Goal: Browse casually: Explore the website without a specific task or goal

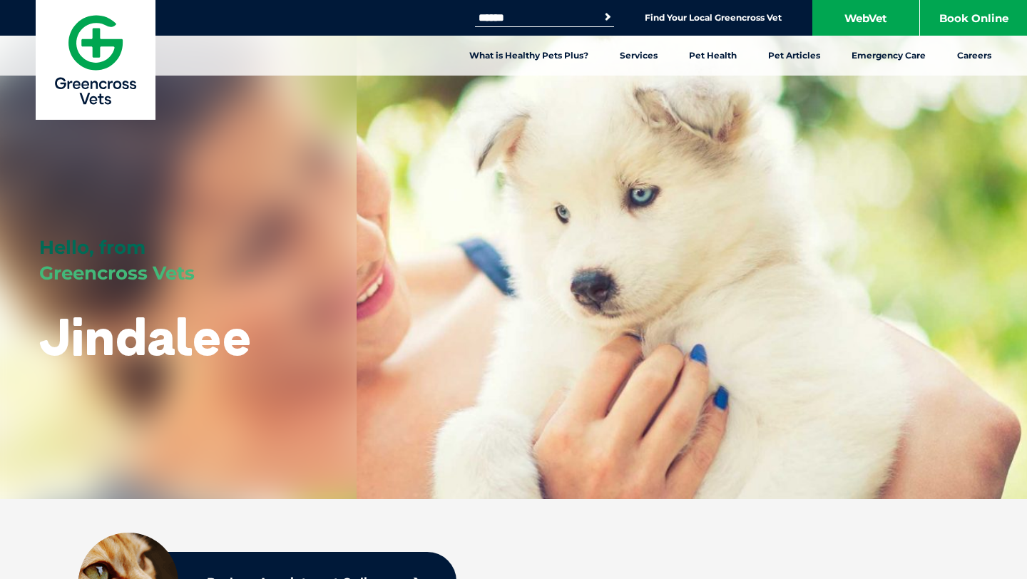
click at [509, 14] on input "Search for:" at bounding box center [535, 17] width 121 height 11
click at [641, 362] on div "Hello, from Greencross Vets Jindalee" at bounding box center [513, 249] width 1027 height 499
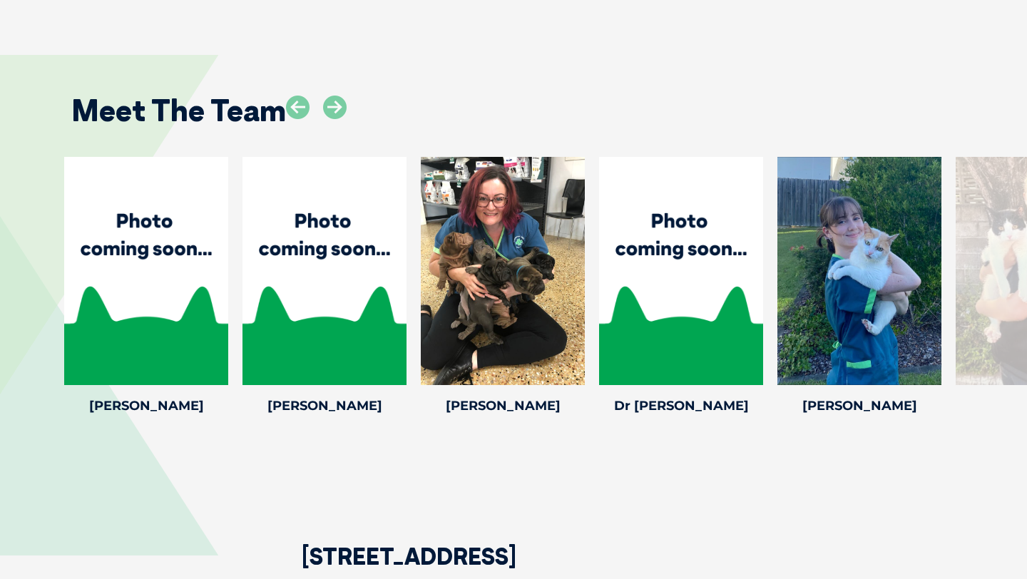
scroll to position [1895, 0]
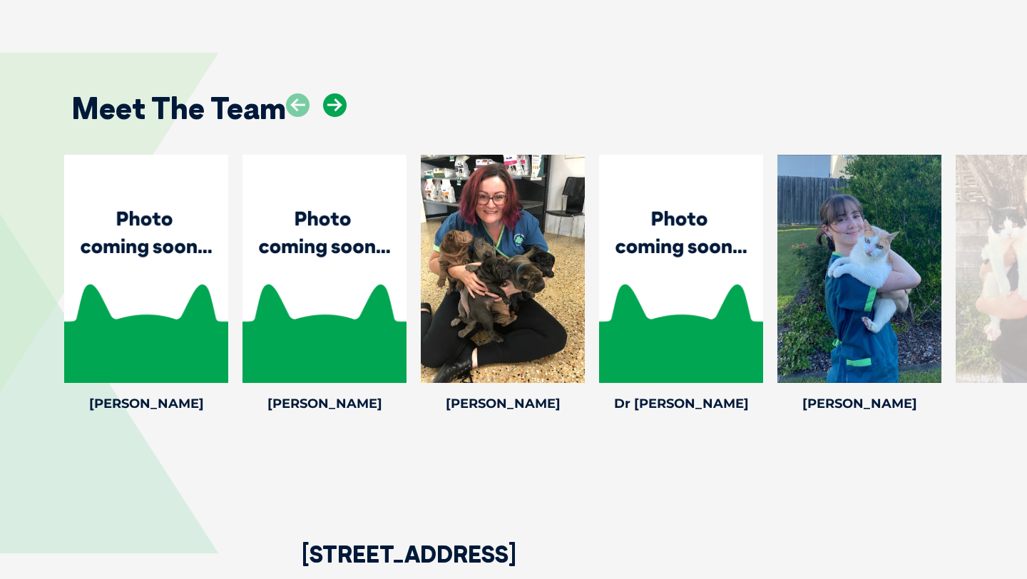
click at [330, 106] on icon at bounding box center [335, 105] width 24 height 24
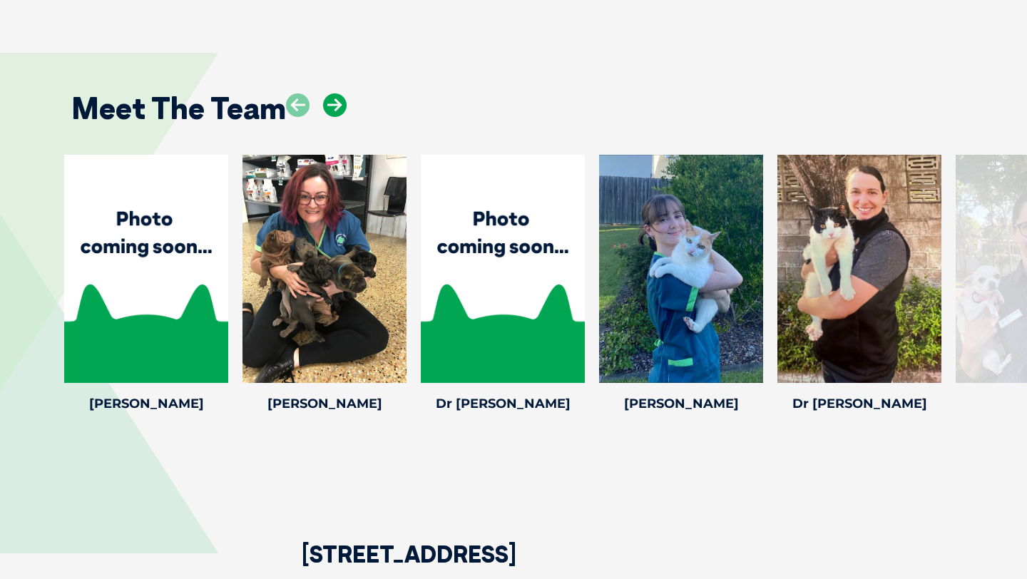
click at [330, 106] on icon at bounding box center [335, 105] width 24 height 24
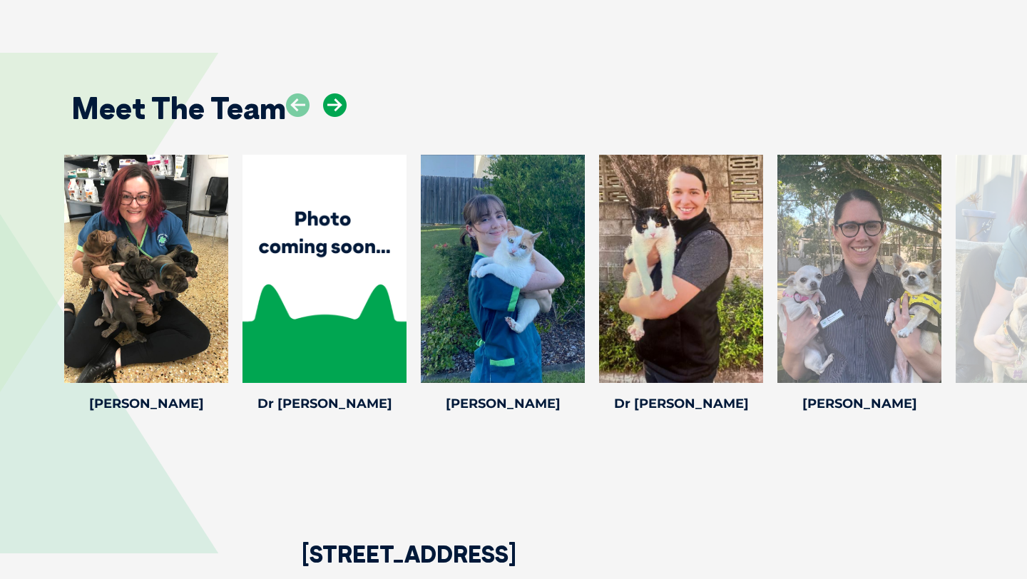
click at [330, 106] on icon at bounding box center [335, 105] width 24 height 24
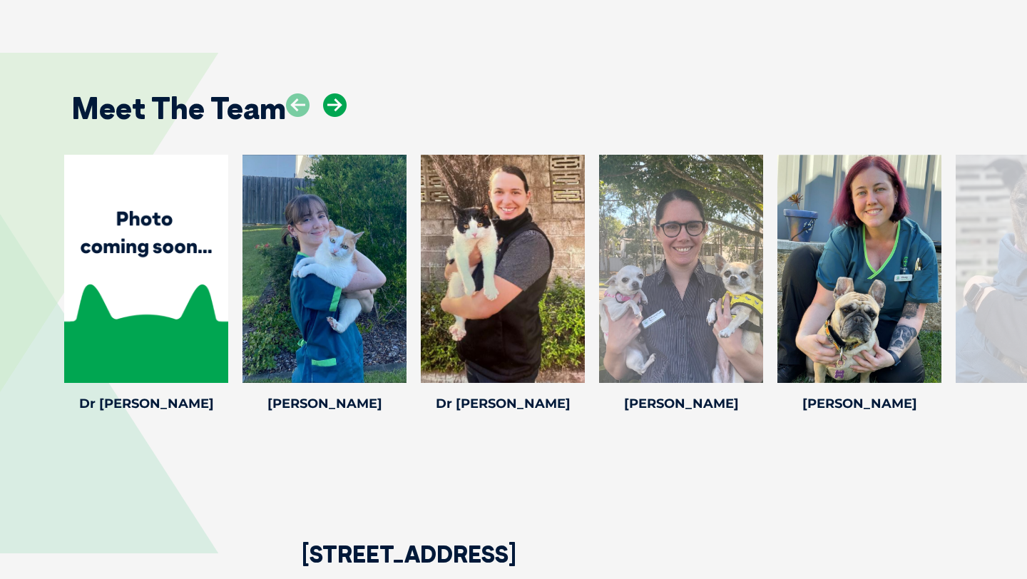
click at [330, 106] on icon at bounding box center [335, 105] width 24 height 24
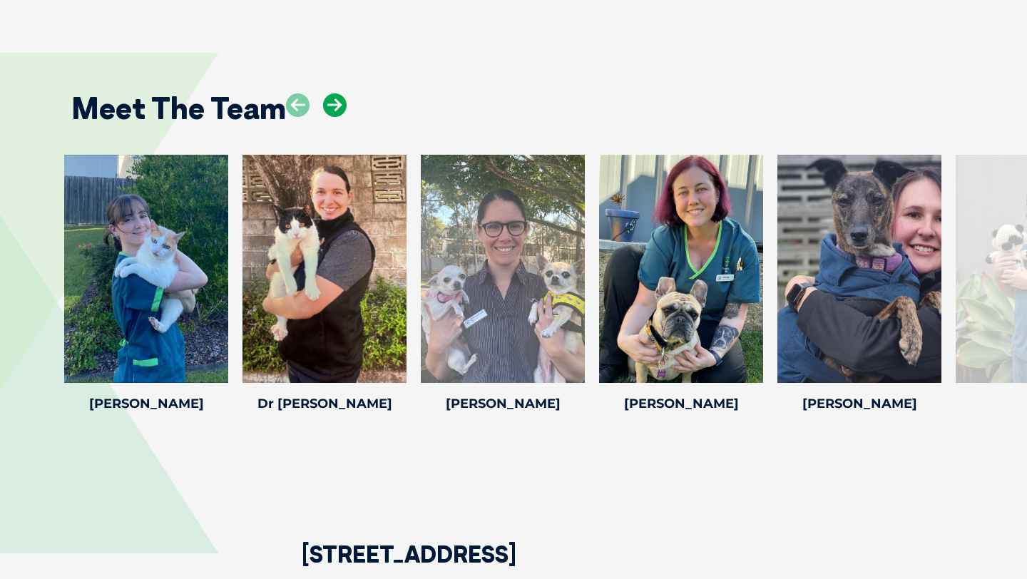
click at [330, 106] on icon at bounding box center [335, 105] width 24 height 24
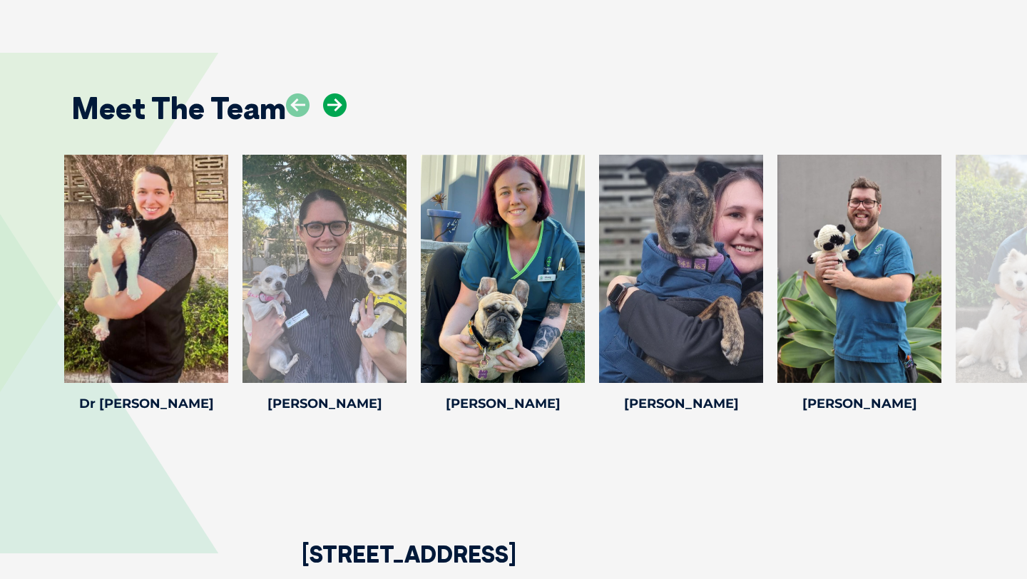
click at [330, 106] on icon at bounding box center [335, 105] width 24 height 24
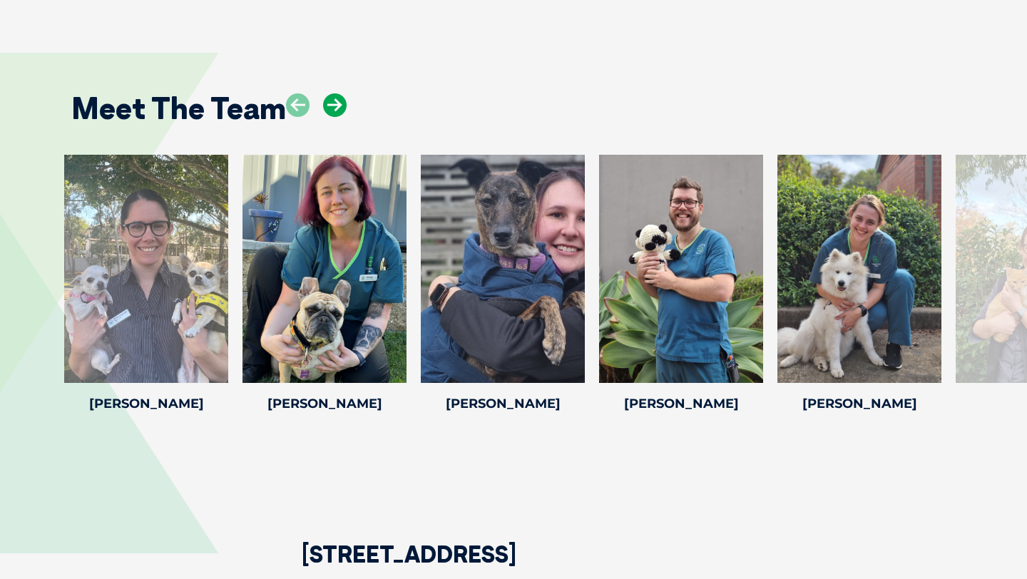
click at [330, 106] on icon at bounding box center [335, 105] width 24 height 24
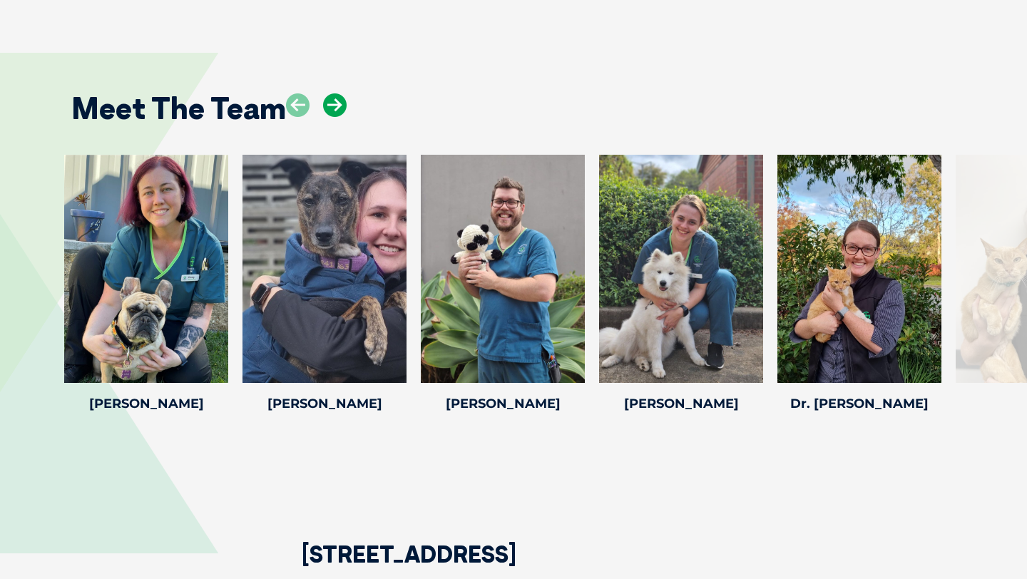
click at [330, 106] on icon at bounding box center [335, 105] width 24 height 24
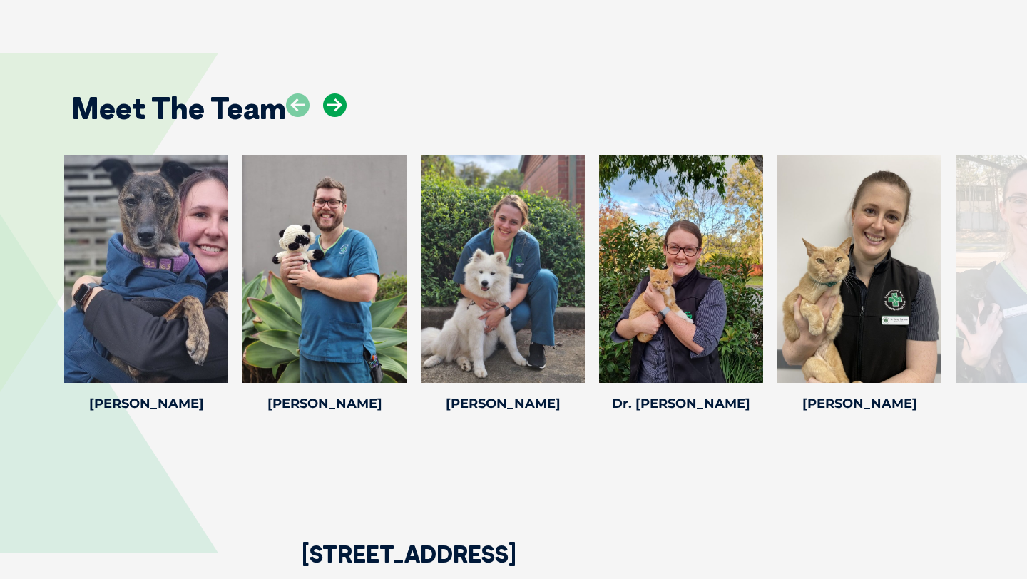
click at [330, 106] on icon at bounding box center [335, 105] width 24 height 24
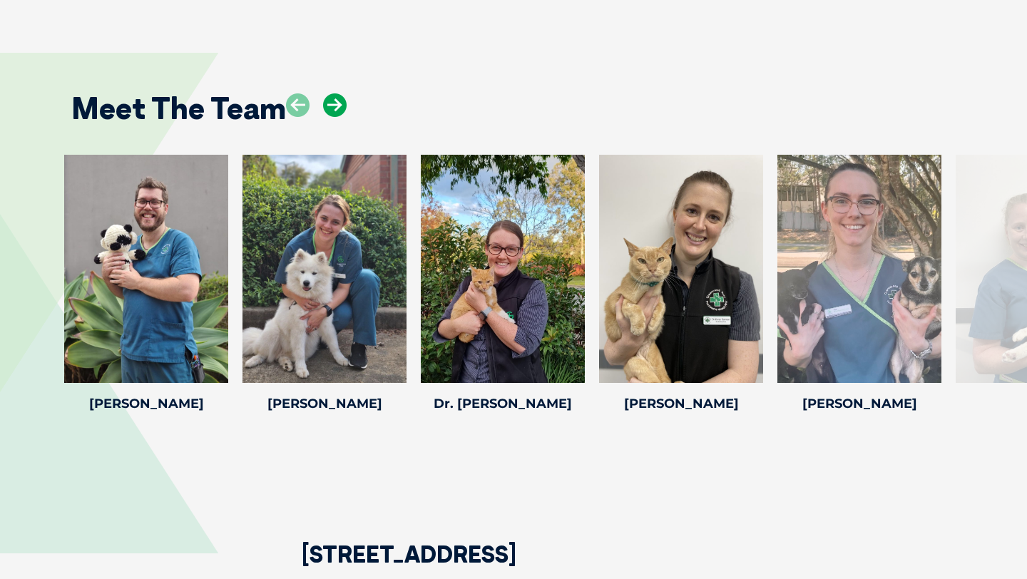
click at [330, 106] on icon at bounding box center [335, 105] width 24 height 24
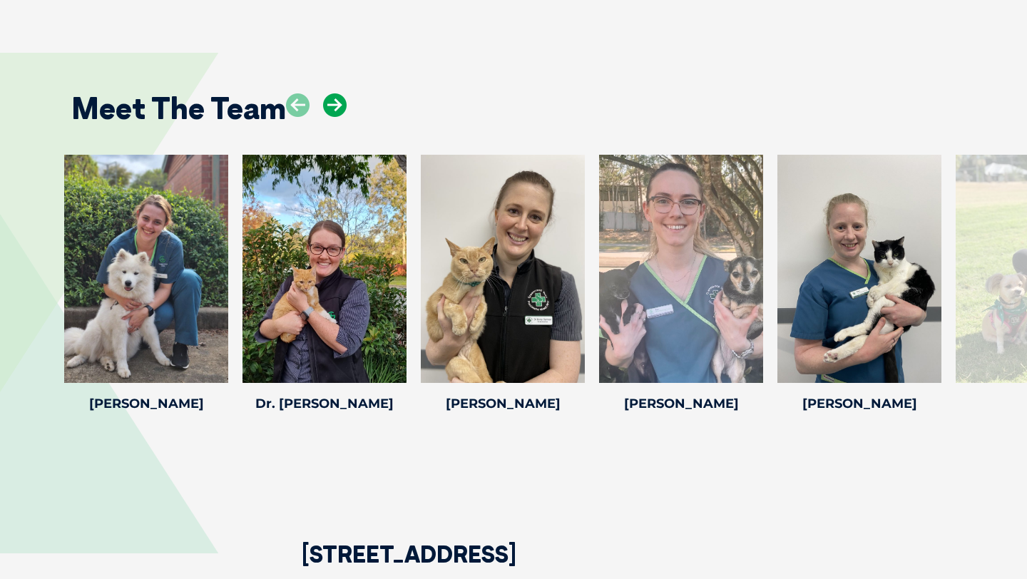
click at [330, 106] on icon at bounding box center [335, 105] width 24 height 24
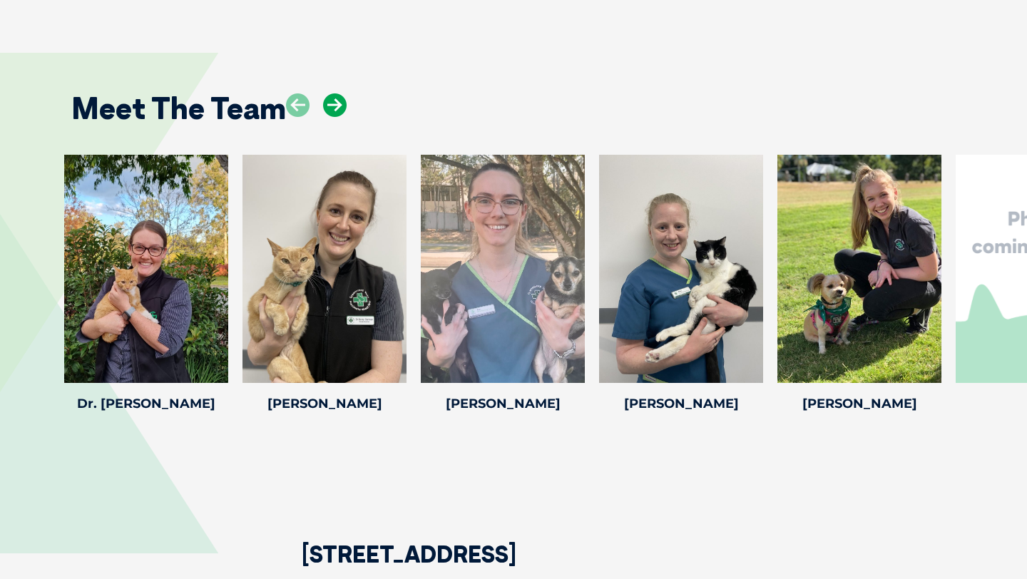
click at [330, 106] on icon at bounding box center [335, 105] width 24 height 24
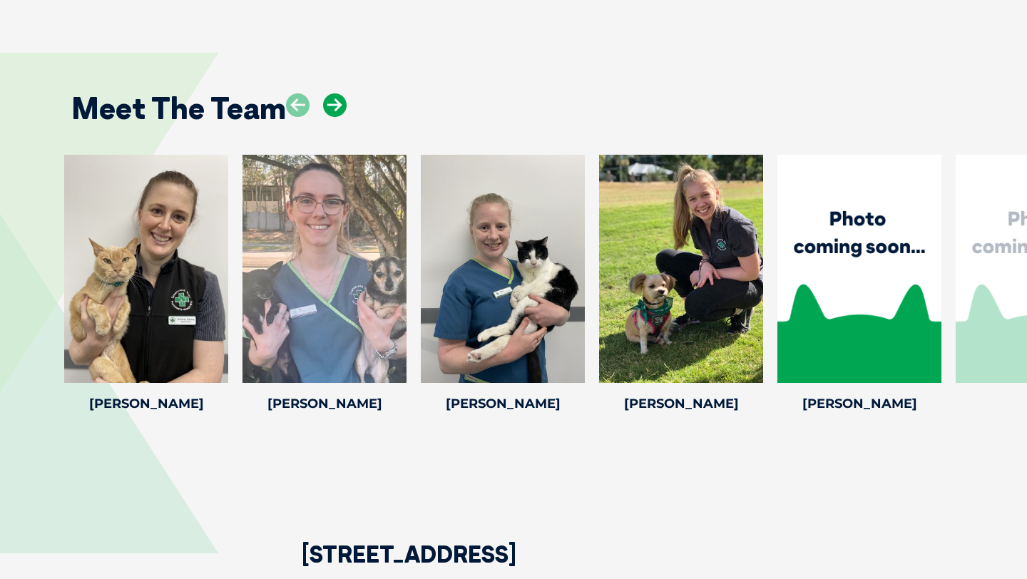
click at [330, 106] on icon at bounding box center [335, 105] width 24 height 24
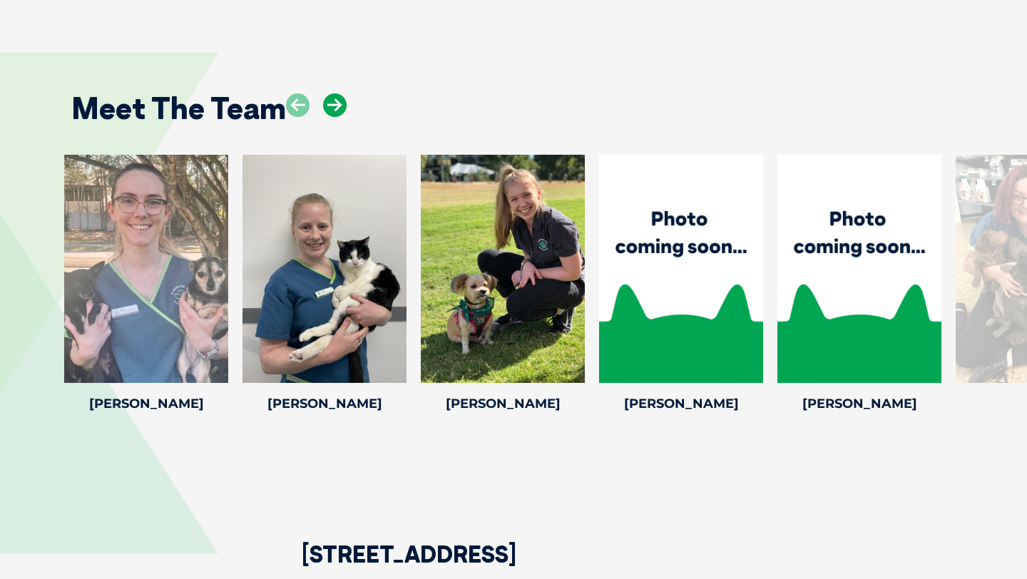
click at [330, 106] on icon at bounding box center [335, 105] width 24 height 24
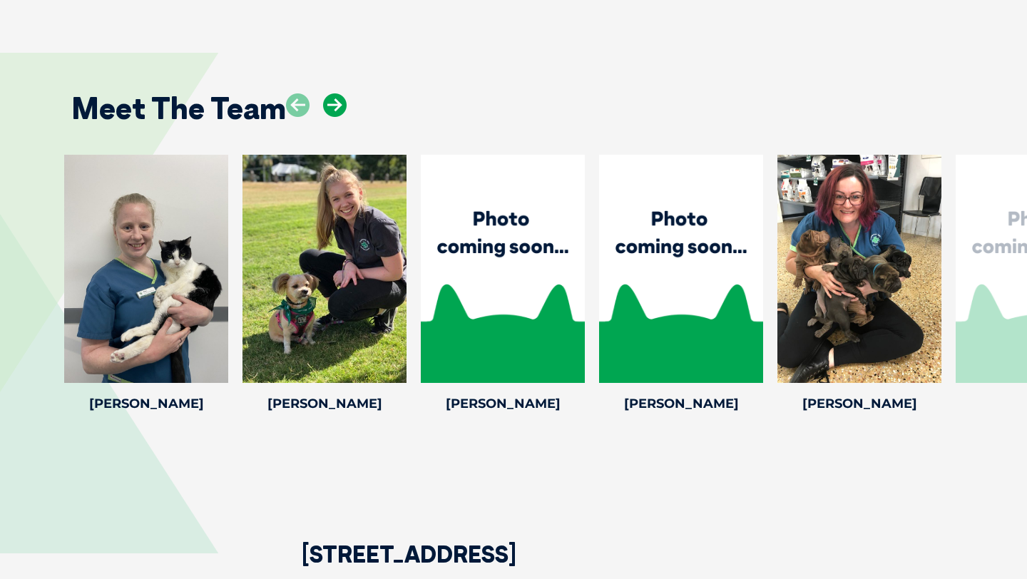
click at [330, 107] on icon at bounding box center [335, 105] width 24 height 24
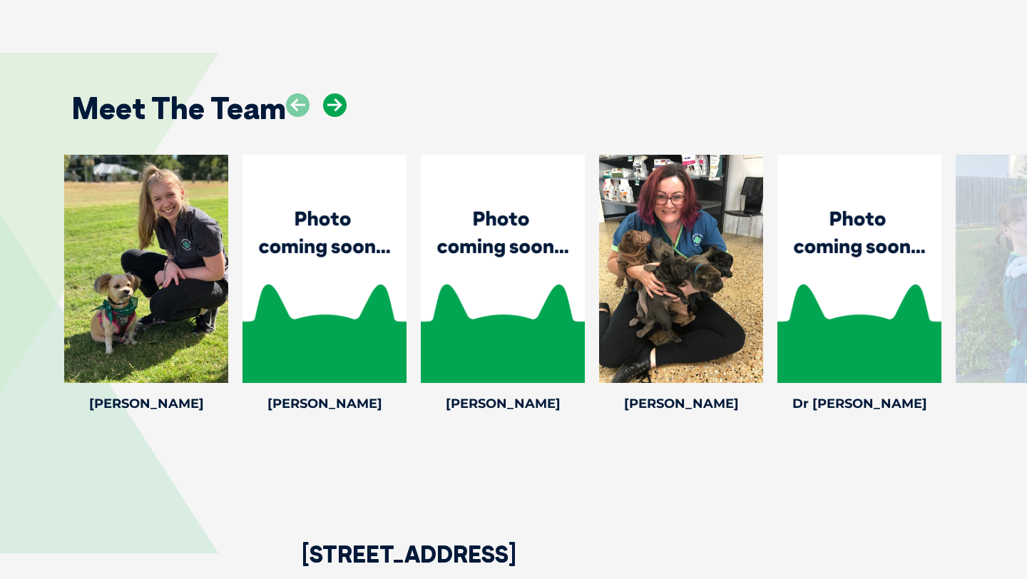
click at [330, 107] on icon at bounding box center [335, 105] width 24 height 24
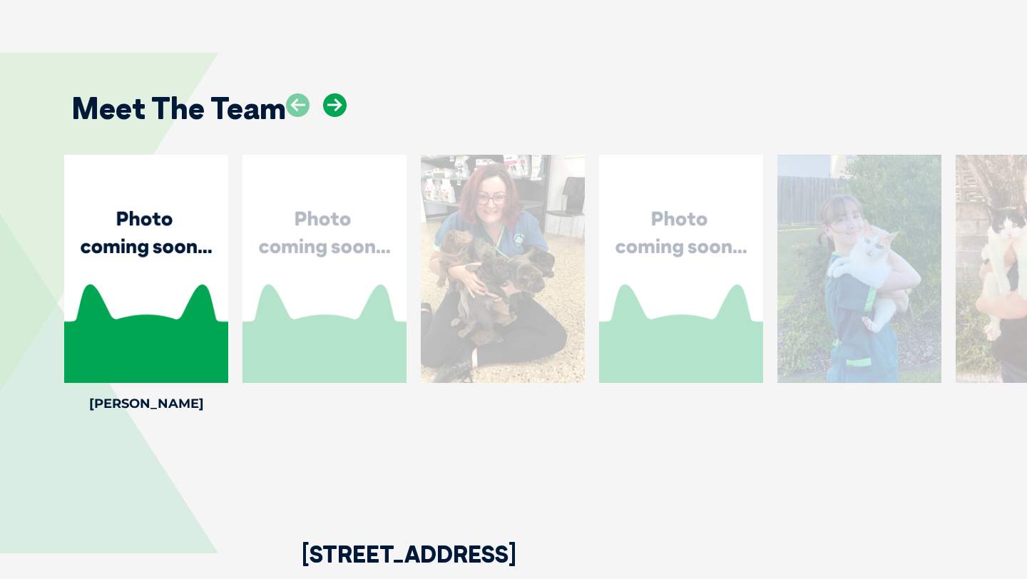
click at [330, 107] on icon at bounding box center [335, 105] width 24 height 24
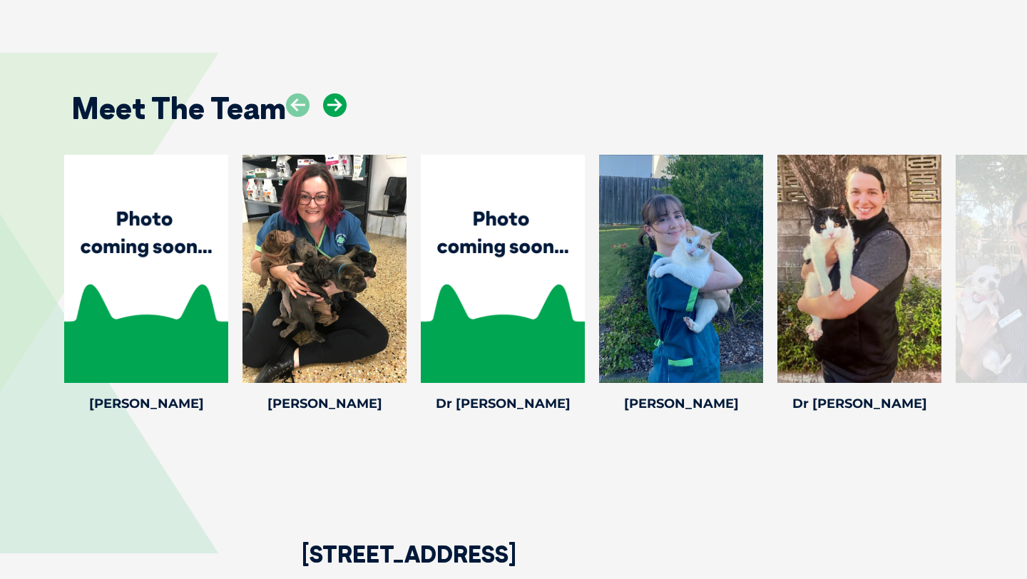
click at [330, 107] on icon at bounding box center [335, 105] width 24 height 24
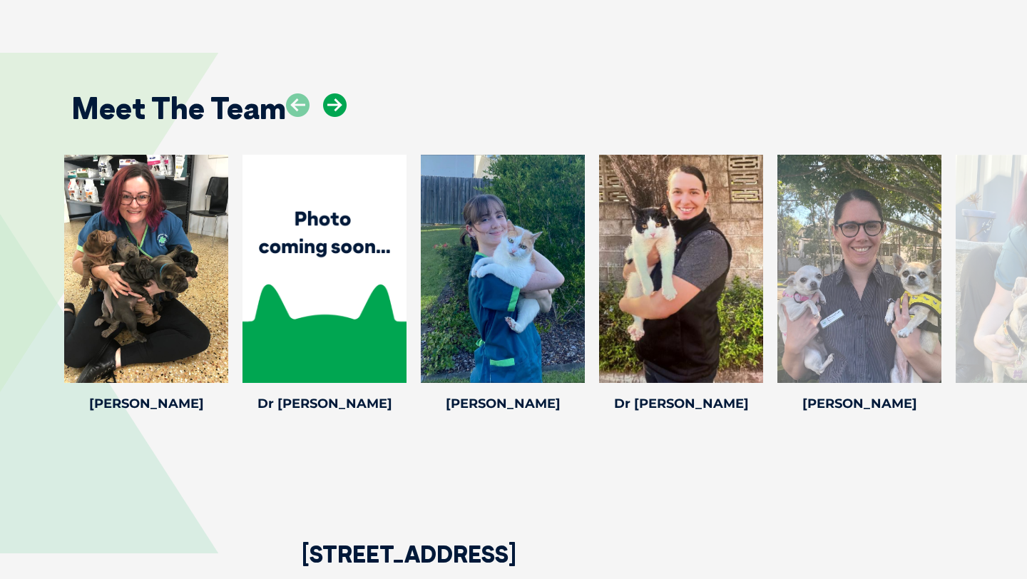
click at [330, 107] on icon at bounding box center [335, 105] width 24 height 24
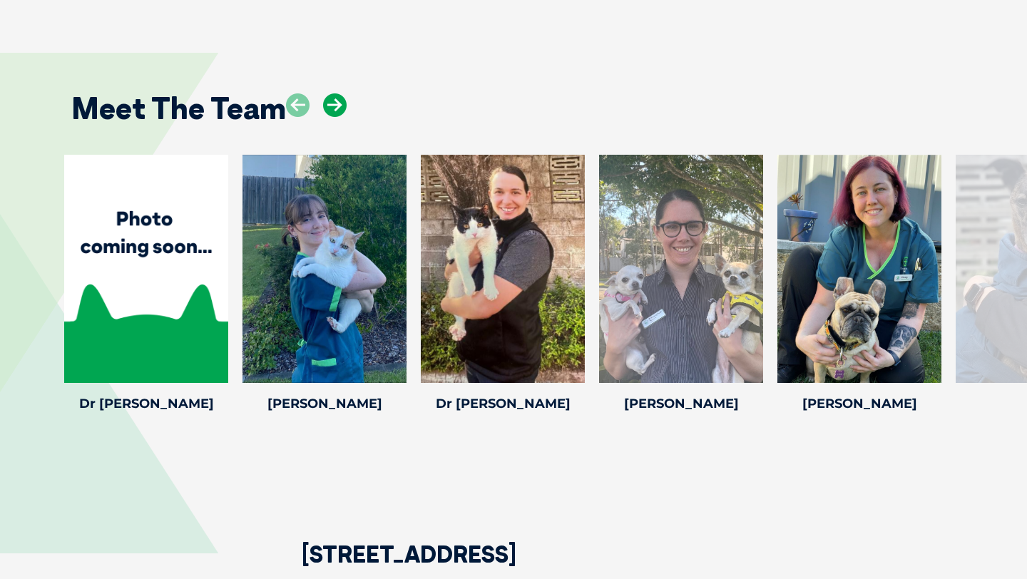
click at [330, 107] on icon at bounding box center [335, 105] width 24 height 24
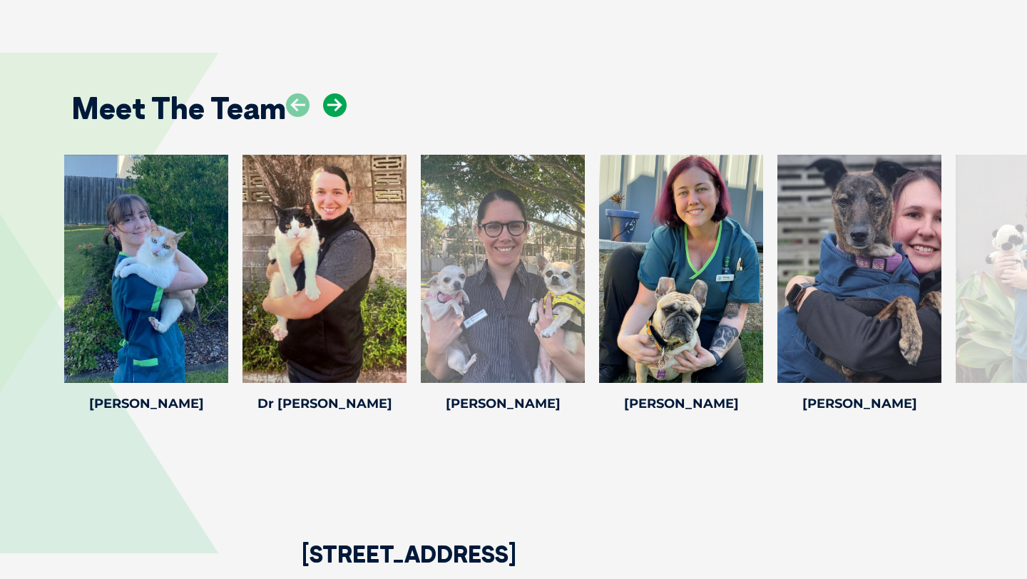
click at [330, 107] on icon at bounding box center [335, 105] width 24 height 24
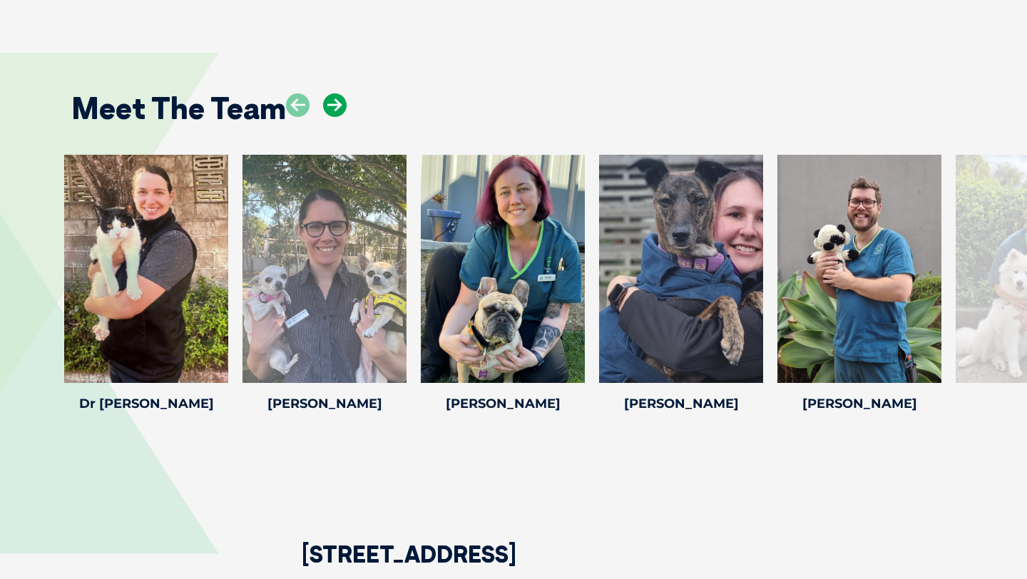
click at [330, 107] on icon at bounding box center [335, 105] width 24 height 24
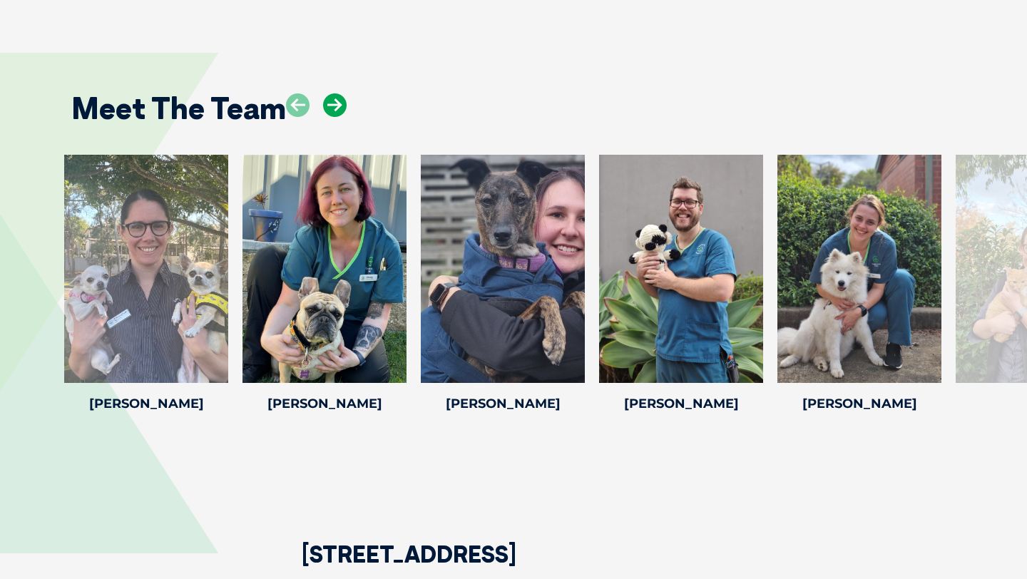
click at [330, 107] on icon at bounding box center [335, 105] width 24 height 24
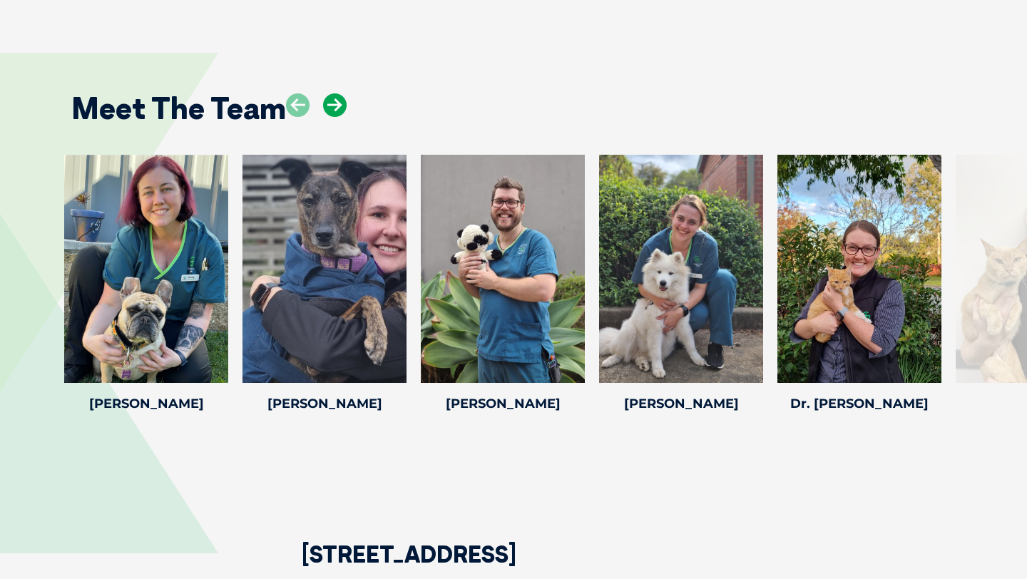
click at [330, 107] on icon at bounding box center [335, 105] width 24 height 24
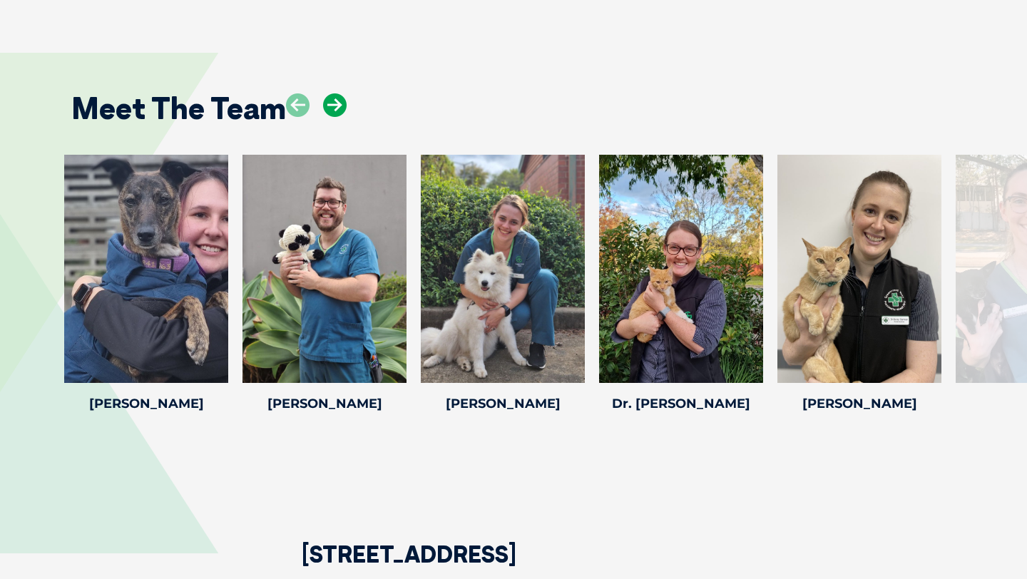
click at [330, 107] on icon at bounding box center [335, 105] width 24 height 24
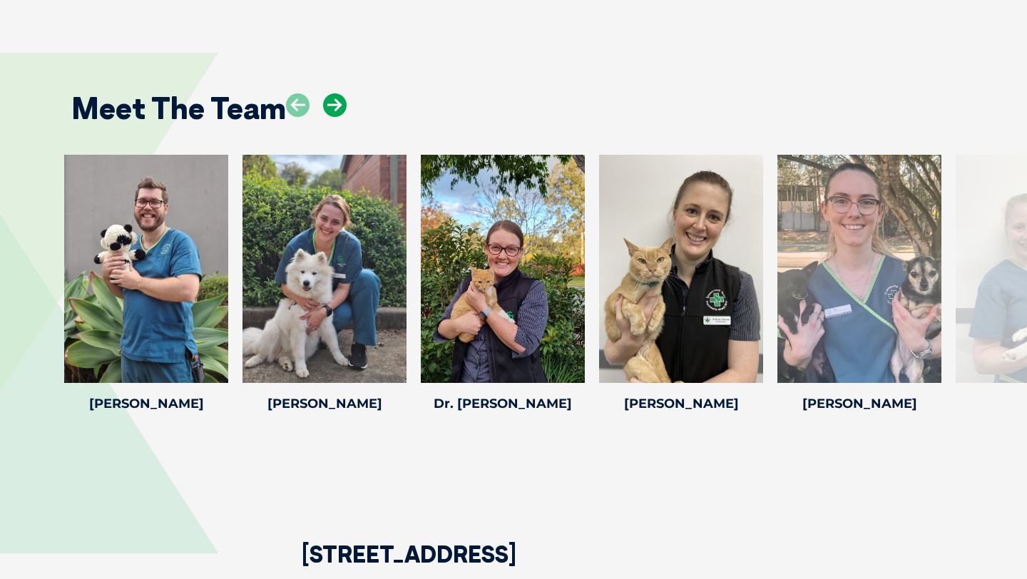
click at [330, 107] on icon at bounding box center [335, 105] width 24 height 24
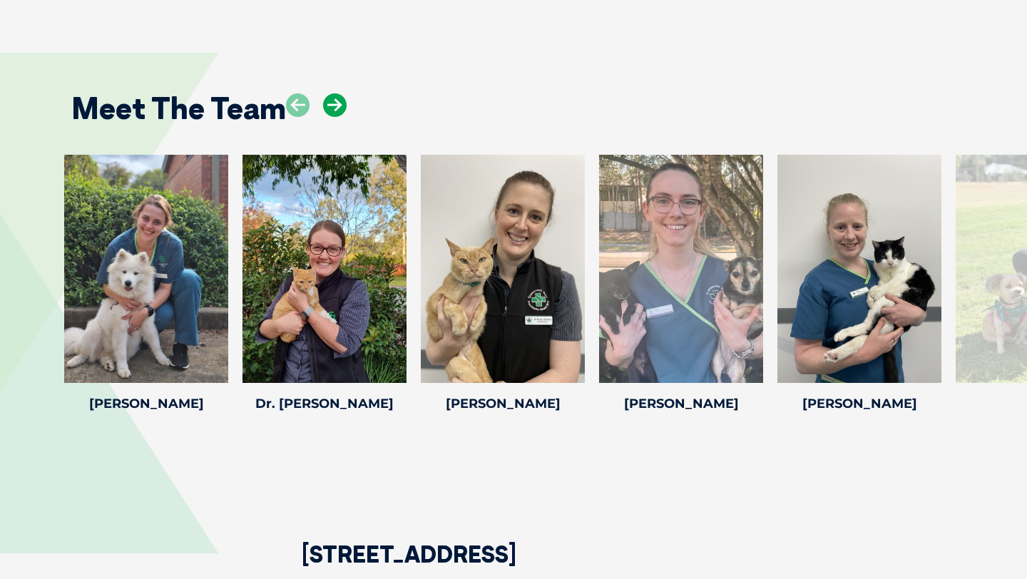
click at [330, 107] on icon at bounding box center [335, 105] width 24 height 24
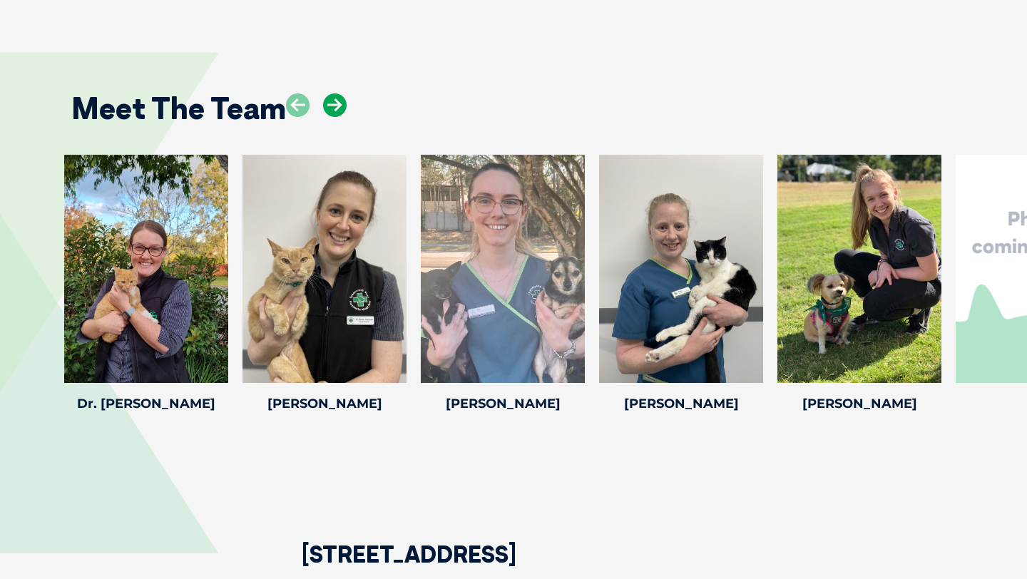
click at [330, 107] on icon at bounding box center [335, 105] width 24 height 24
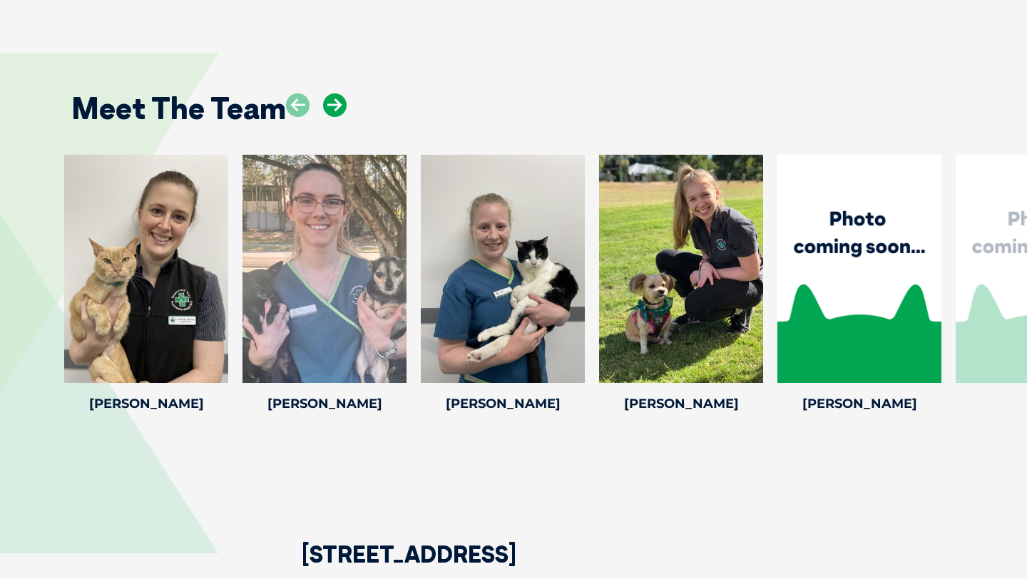
click at [330, 107] on icon at bounding box center [335, 105] width 24 height 24
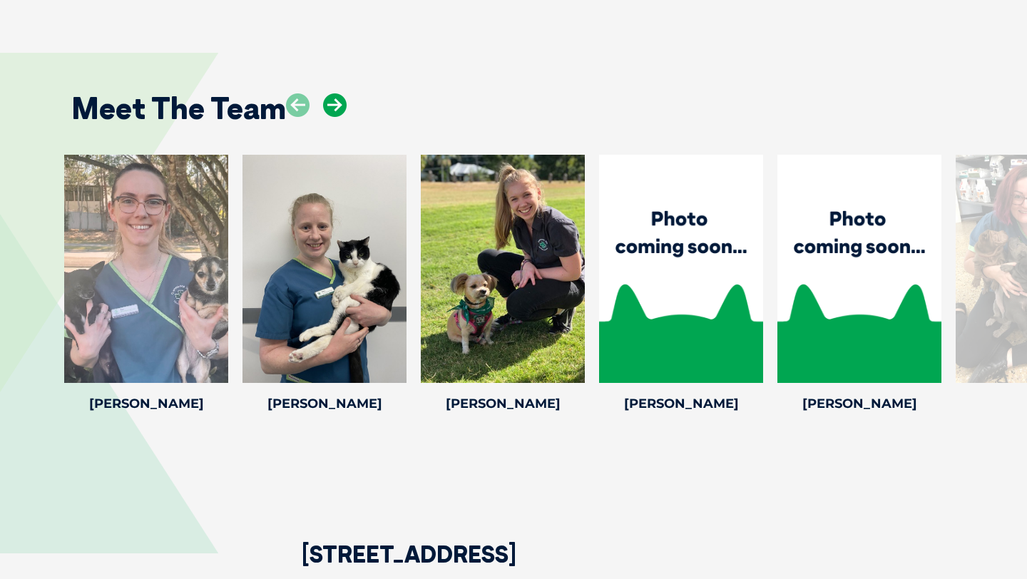
click at [330, 107] on icon at bounding box center [335, 105] width 24 height 24
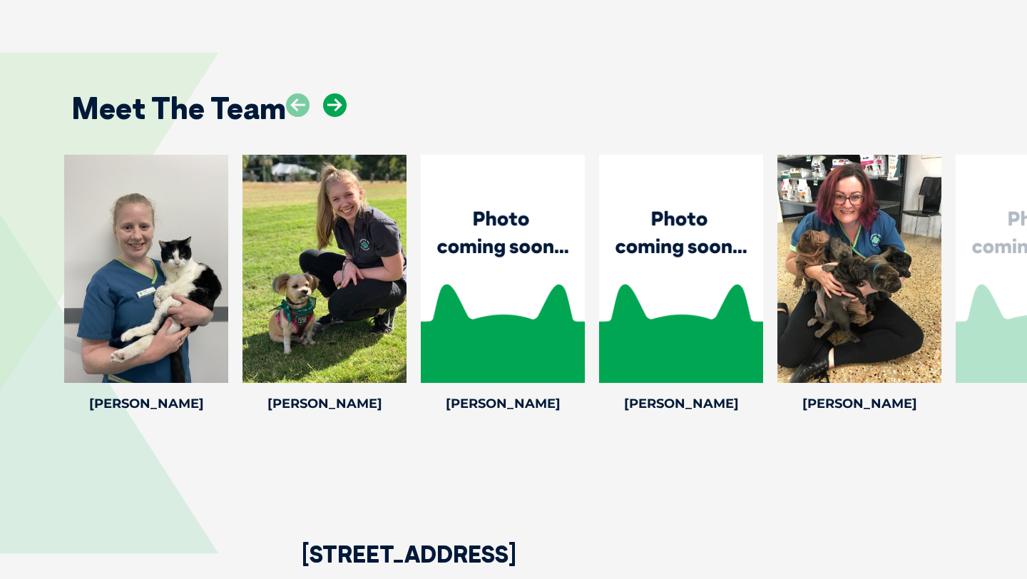
click at [330, 107] on icon at bounding box center [335, 105] width 24 height 24
